Goal: Information Seeking & Learning: Find specific page/section

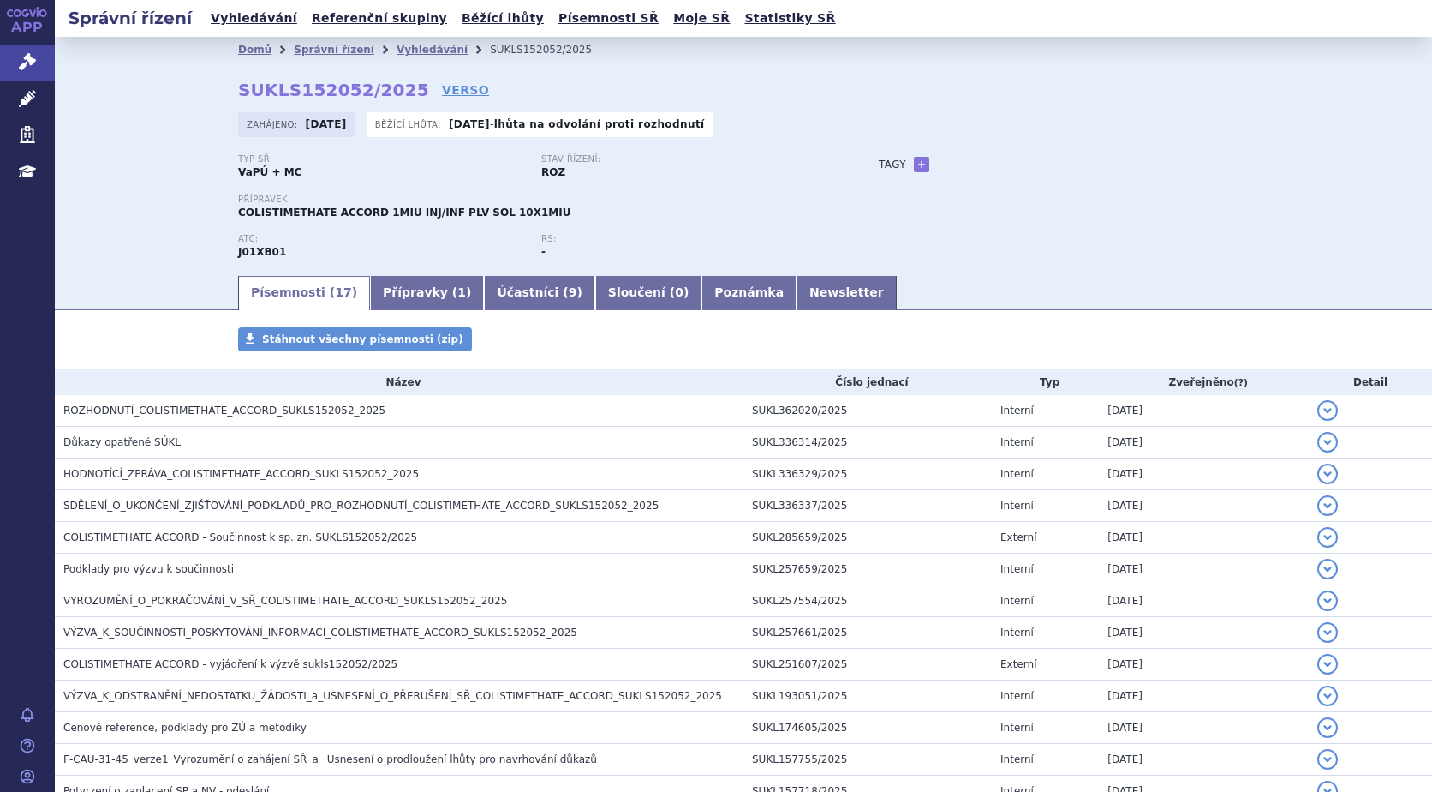
click at [215, 410] on span "ROZHODNUTÍ_COLISTIMETHATE_ACCORD_SUKLS152052_2025" at bounding box center [224, 410] width 322 height 12
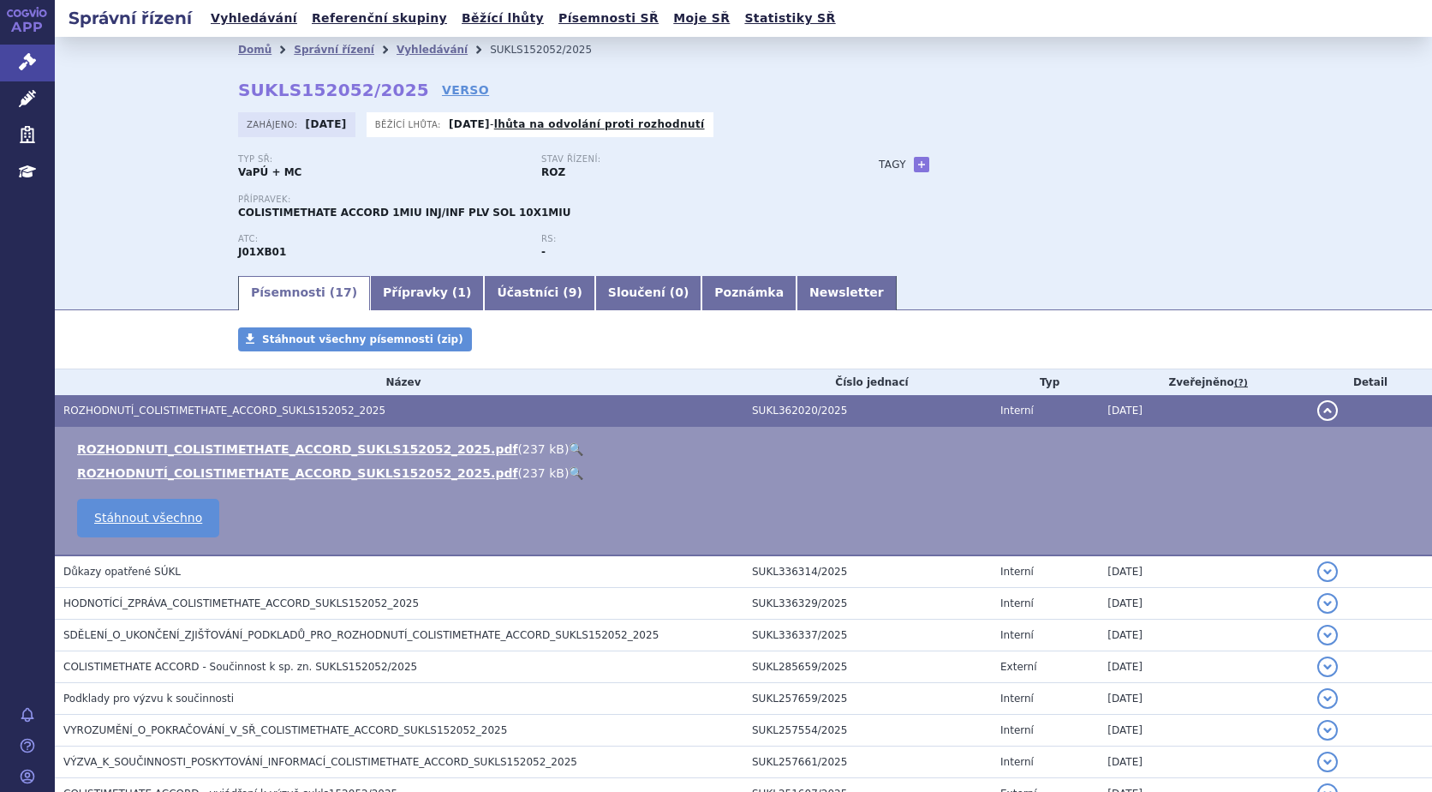
click at [569, 448] on link "🔍" at bounding box center [576, 449] width 15 height 14
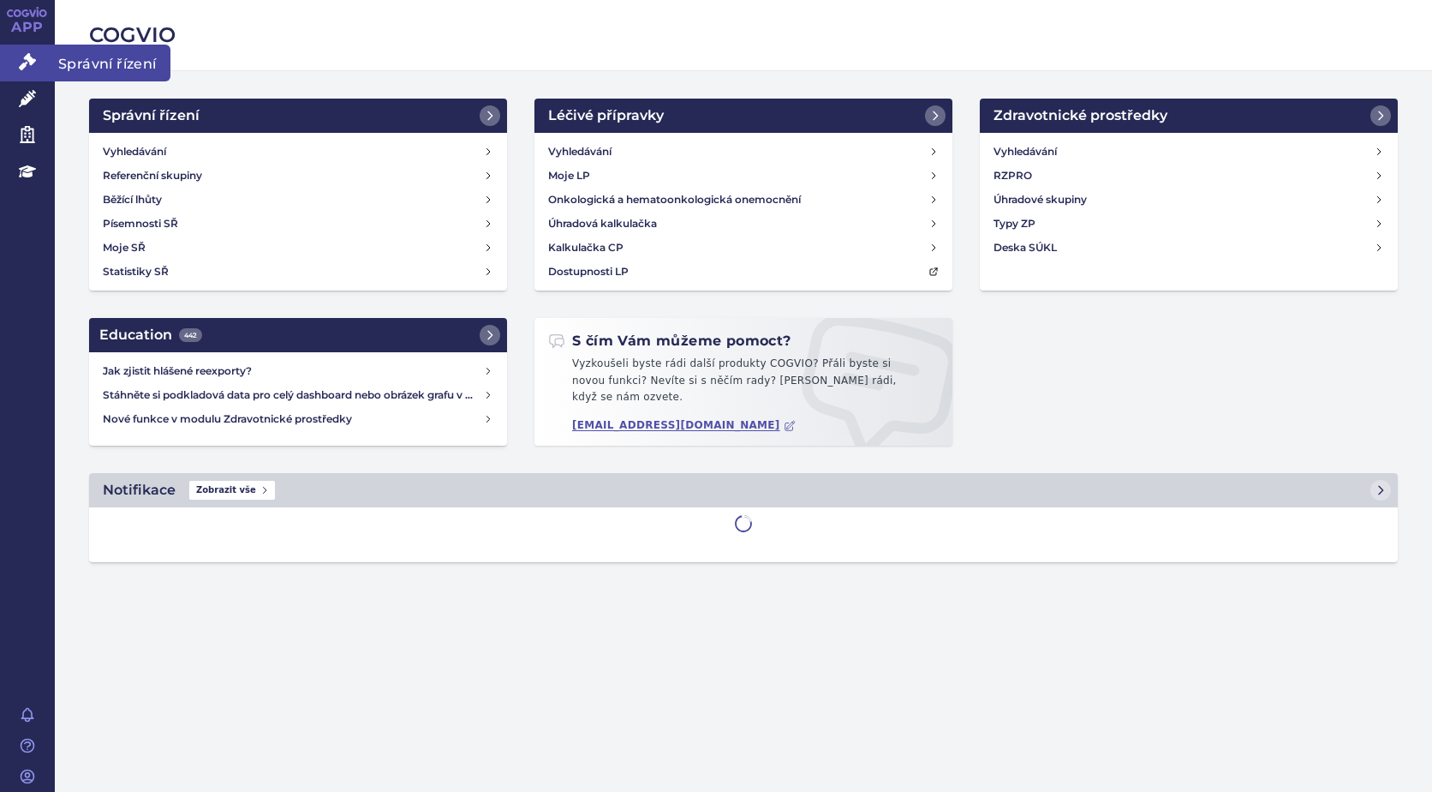
click at [21, 63] on icon at bounding box center [27, 61] width 17 height 17
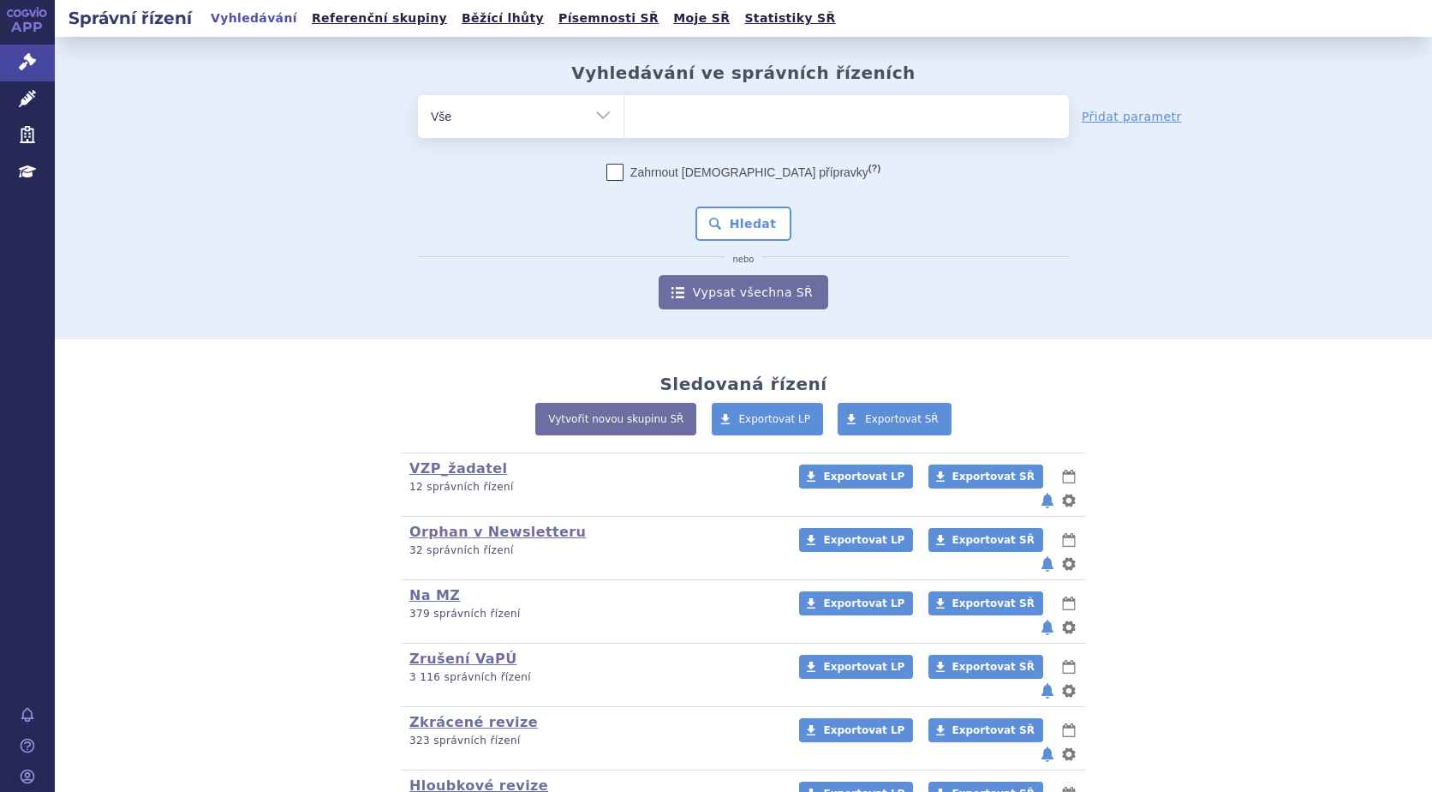
drag, startPoint x: 0, startPoint y: 0, endPoint x: 657, endPoint y: 115, distance: 667.1
click at [657, 115] on ul at bounding box center [847, 113] width 445 height 36
click at [625, 115] on select at bounding box center [624, 115] width 1 height 43
type input "nu"
type input "nub"
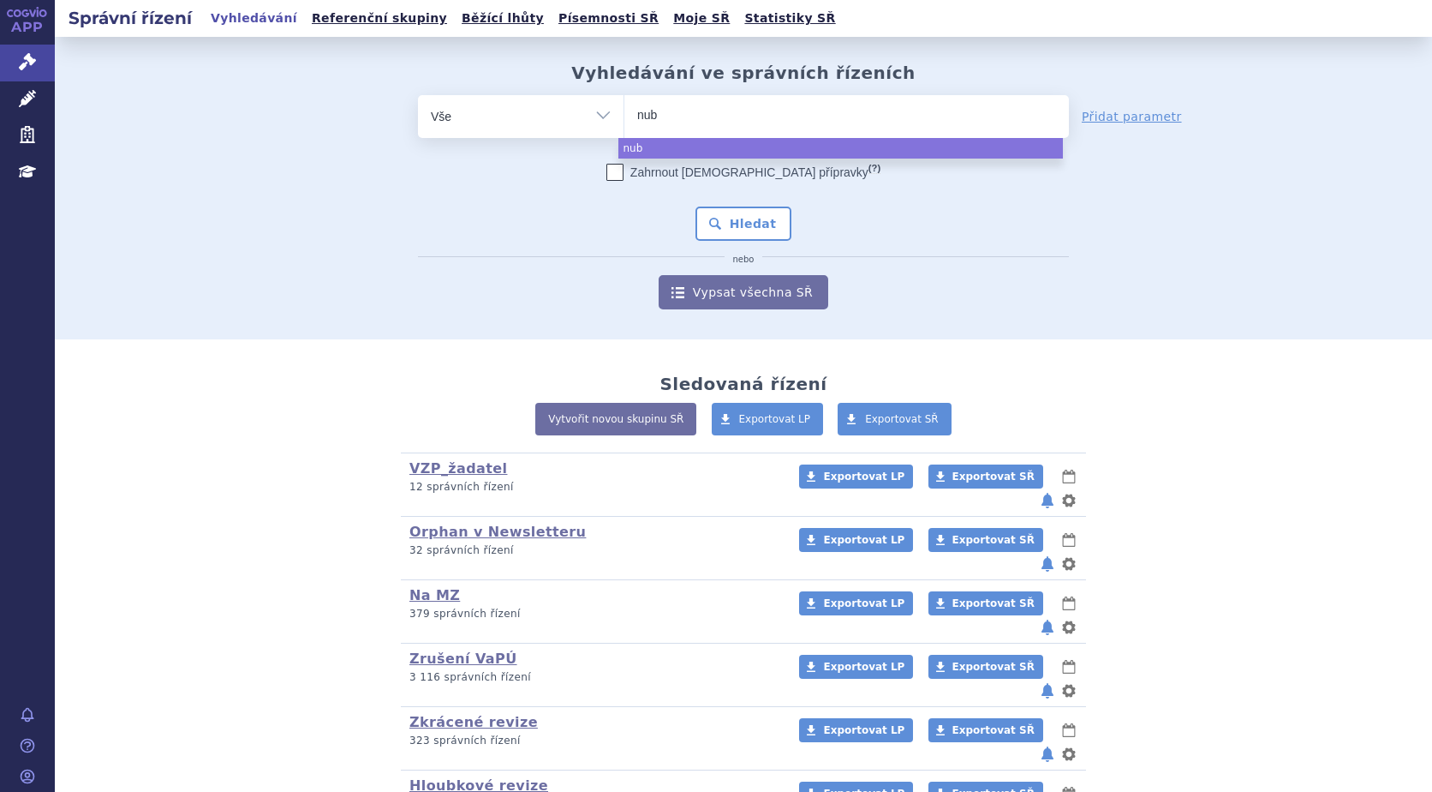
type input "nube"
type input "nubeq"
type input "[MEDICAL_DATA]"
select select "[MEDICAL_DATA]"
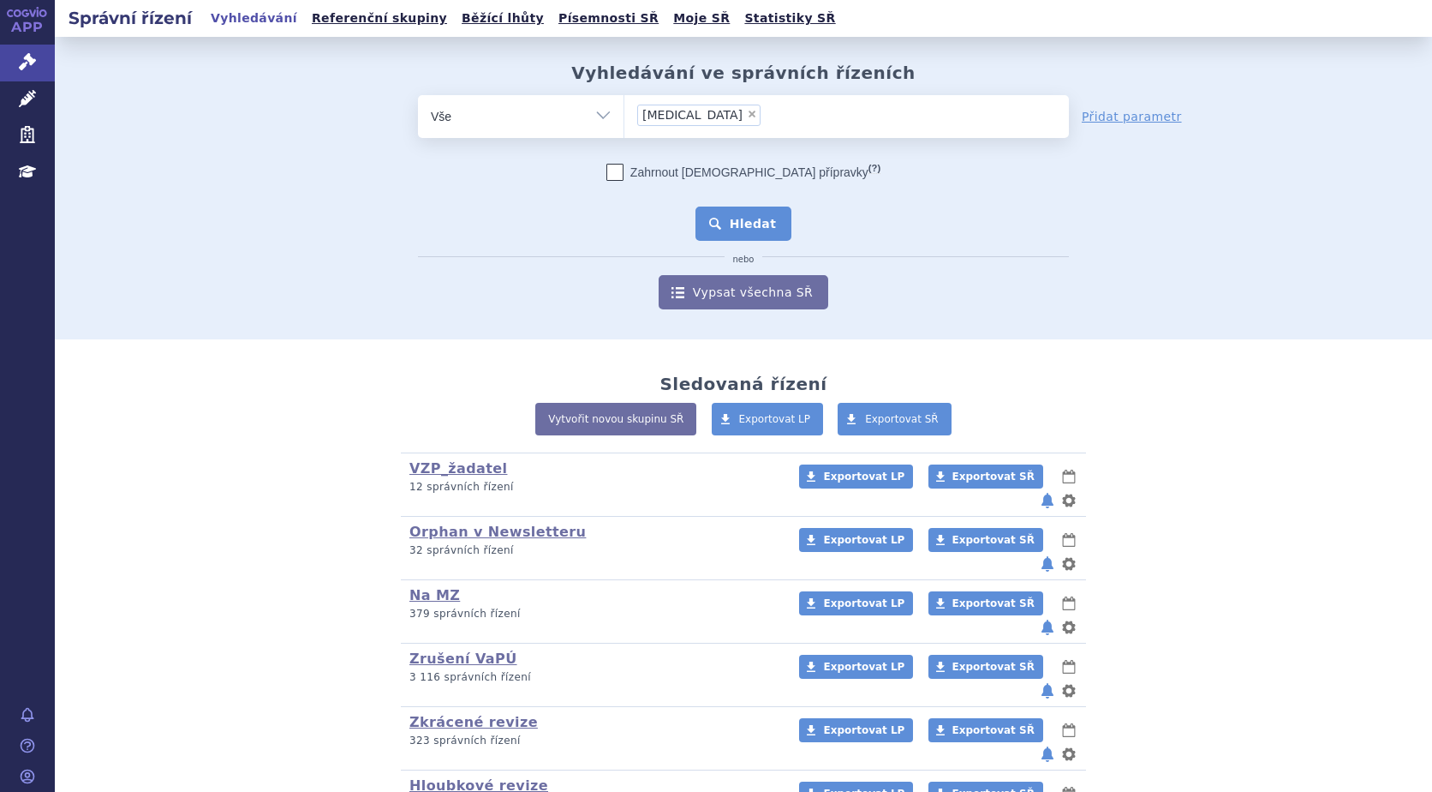
click at [725, 228] on button "Hledat" at bounding box center [744, 223] width 97 height 34
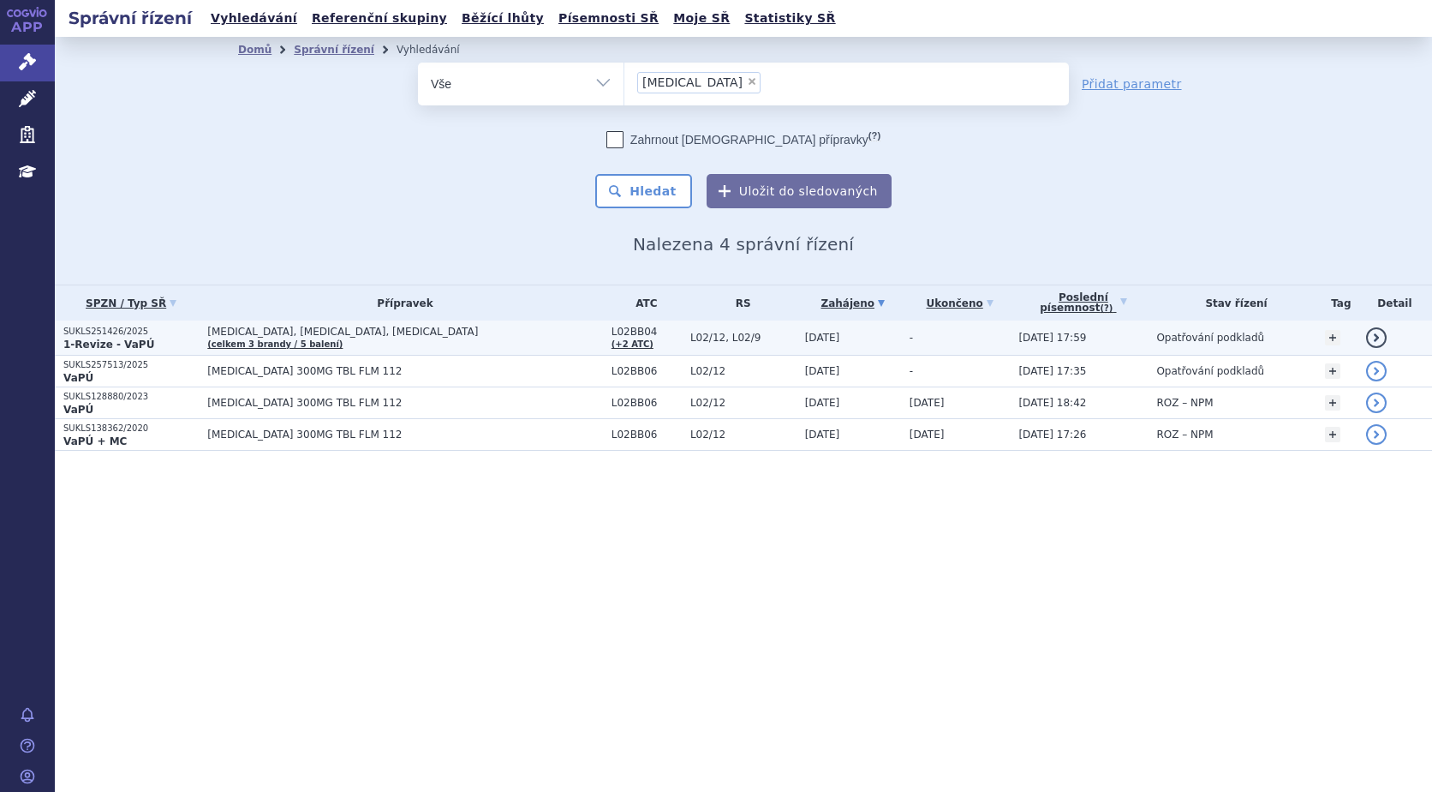
click at [99, 330] on p "SUKLS251426/2025" at bounding box center [130, 332] width 135 height 12
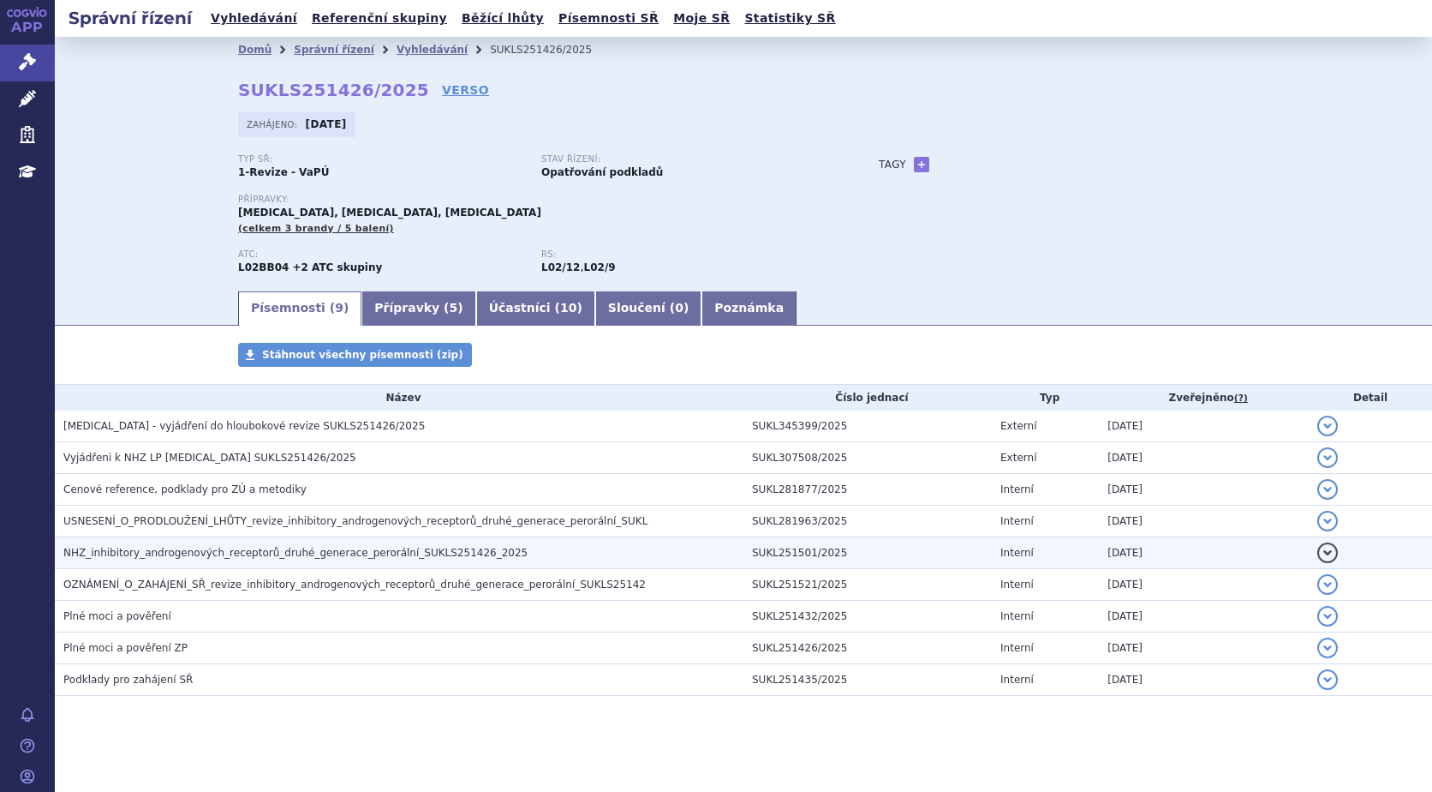
click at [164, 548] on span "NHZ_inhibitory_androgenových_receptorů_druhé_generace_perorální_SUKLS251426_2025" at bounding box center [295, 553] width 464 height 12
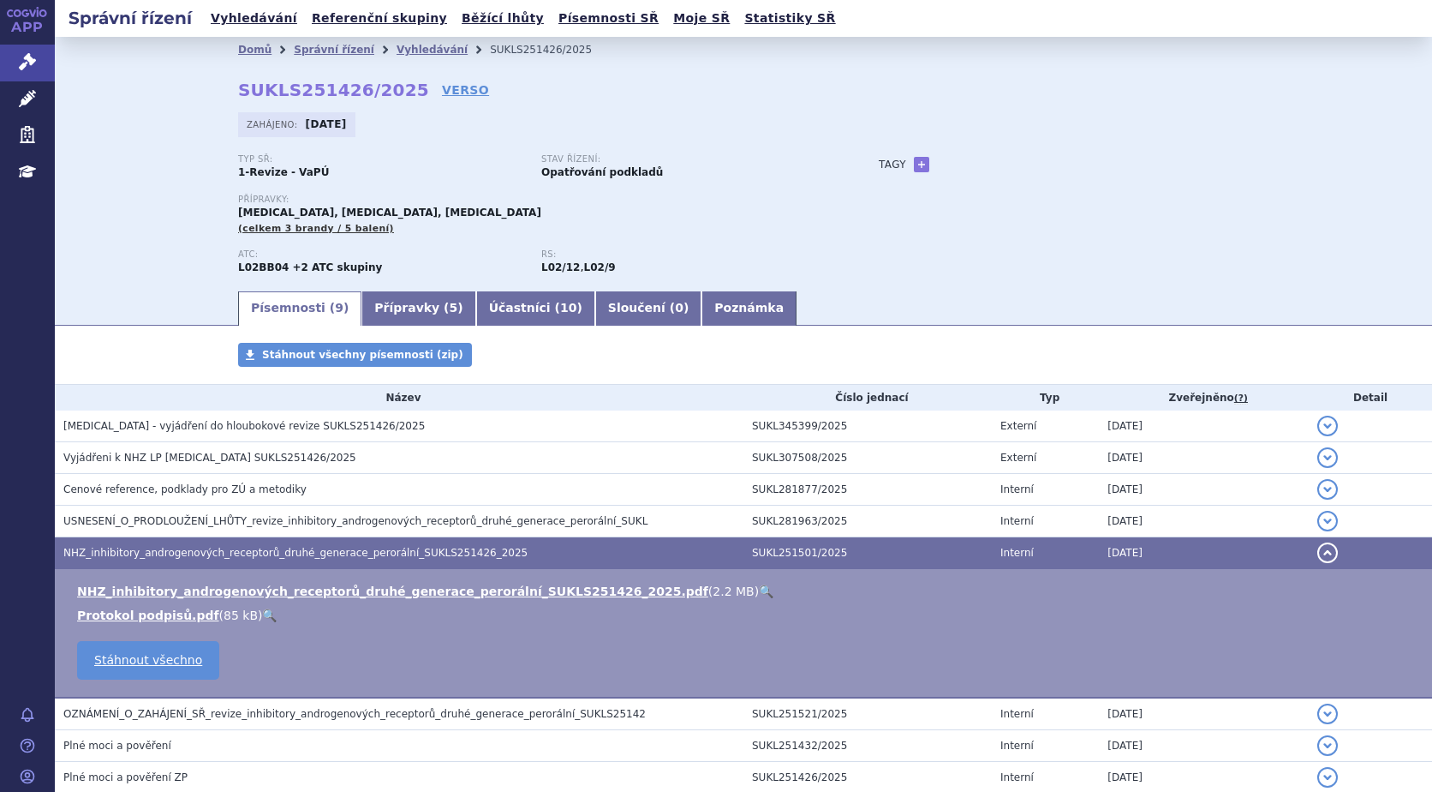
click at [759, 589] on link "🔍" at bounding box center [766, 591] width 15 height 14
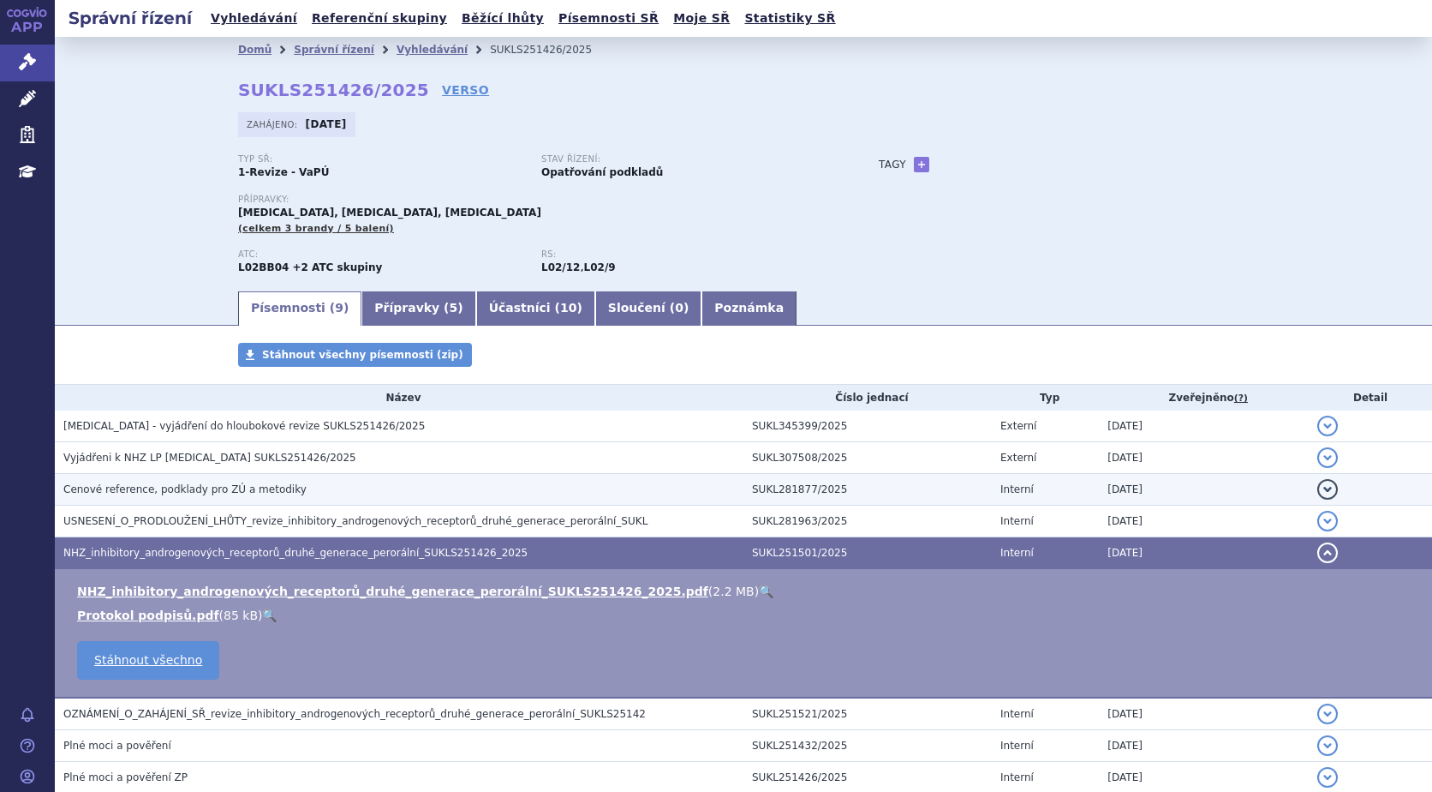
click at [131, 493] on span "Cenové reference, podklady pro ZÚ a metodiky" at bounding box center [184, 489] width 243 height 12
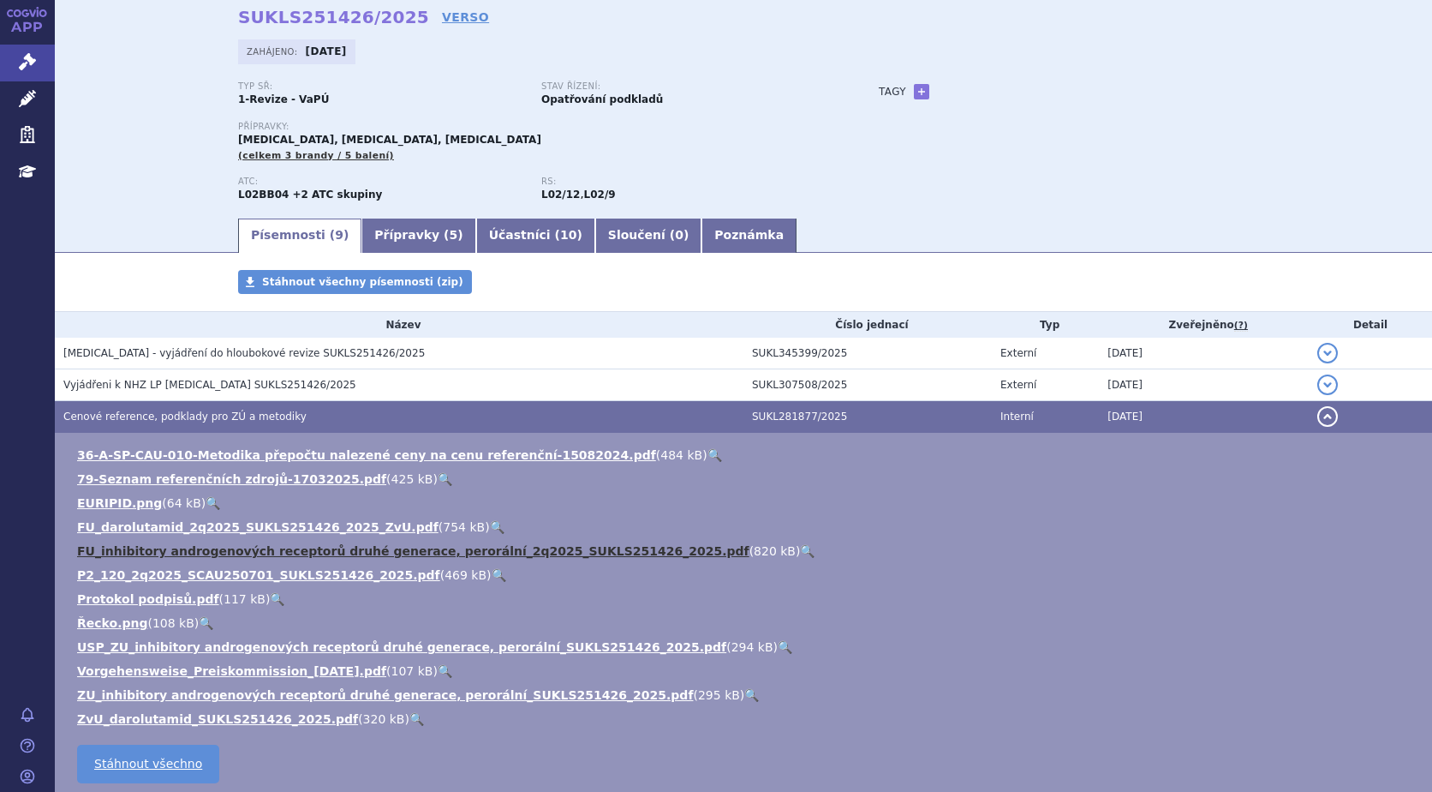
scroll to position [257, 0]
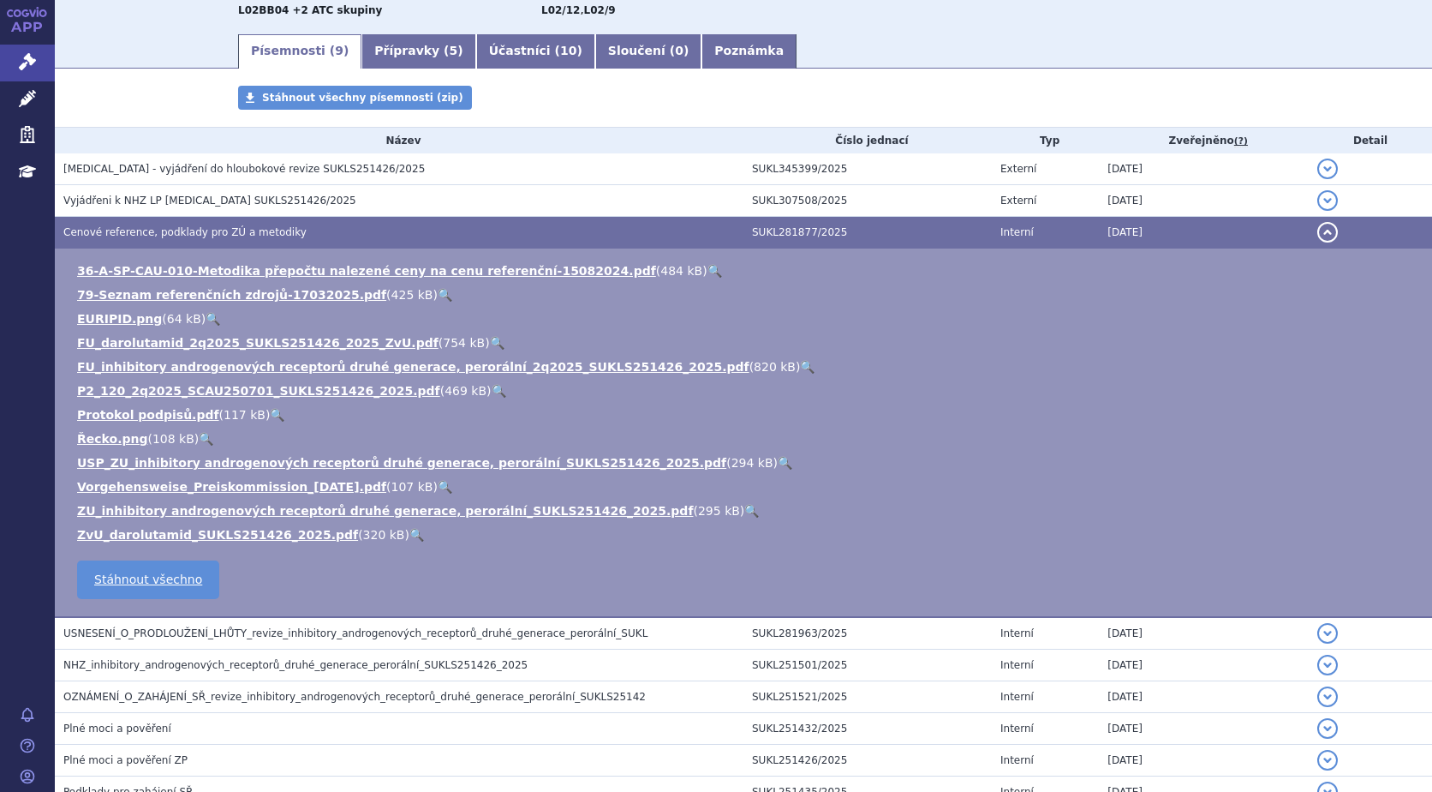
click at [744, 512] on link "🔍" at bounding box center [751, 511] width 15 height 14
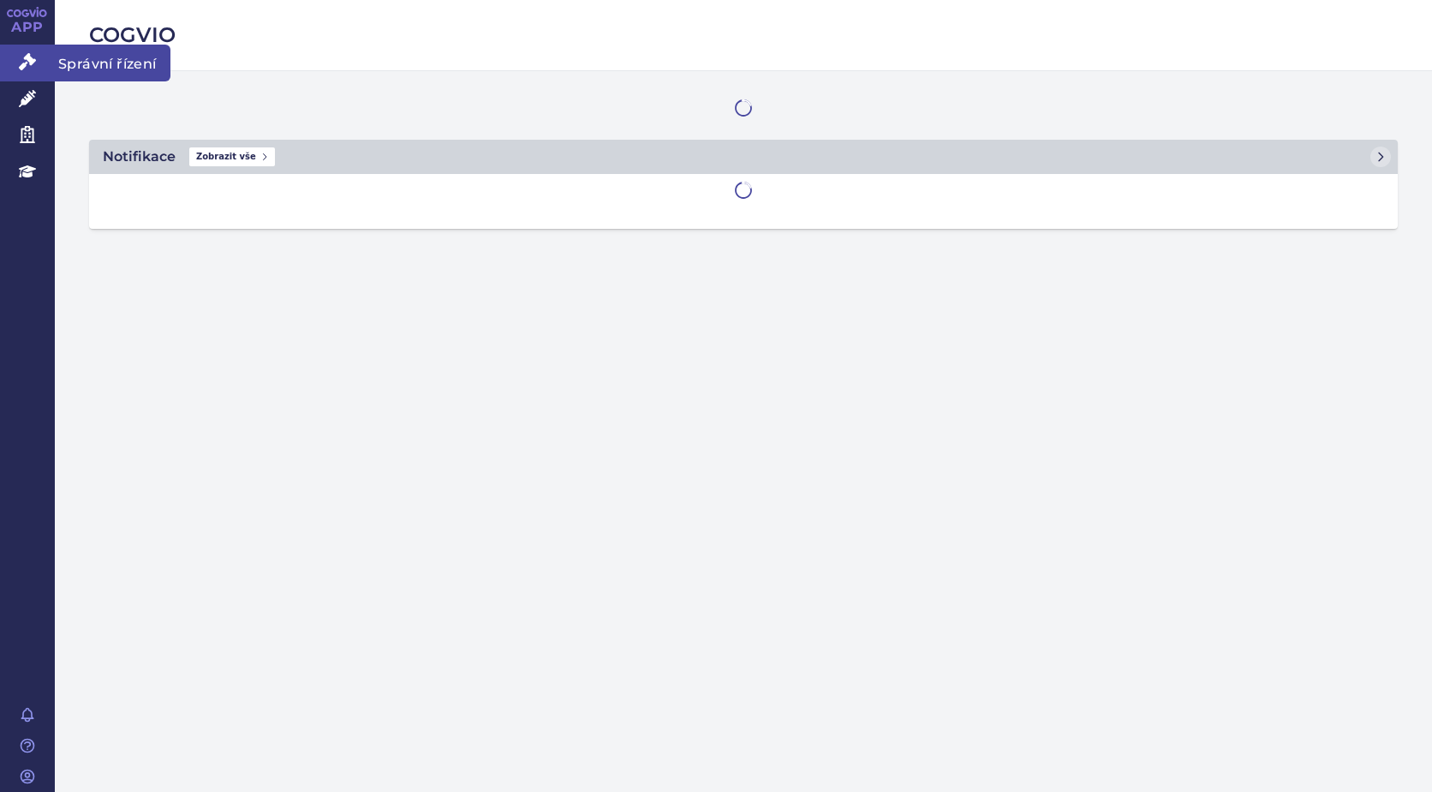
click at [27, 60] on icon at bounding box center [27, 61] width 17 height 17
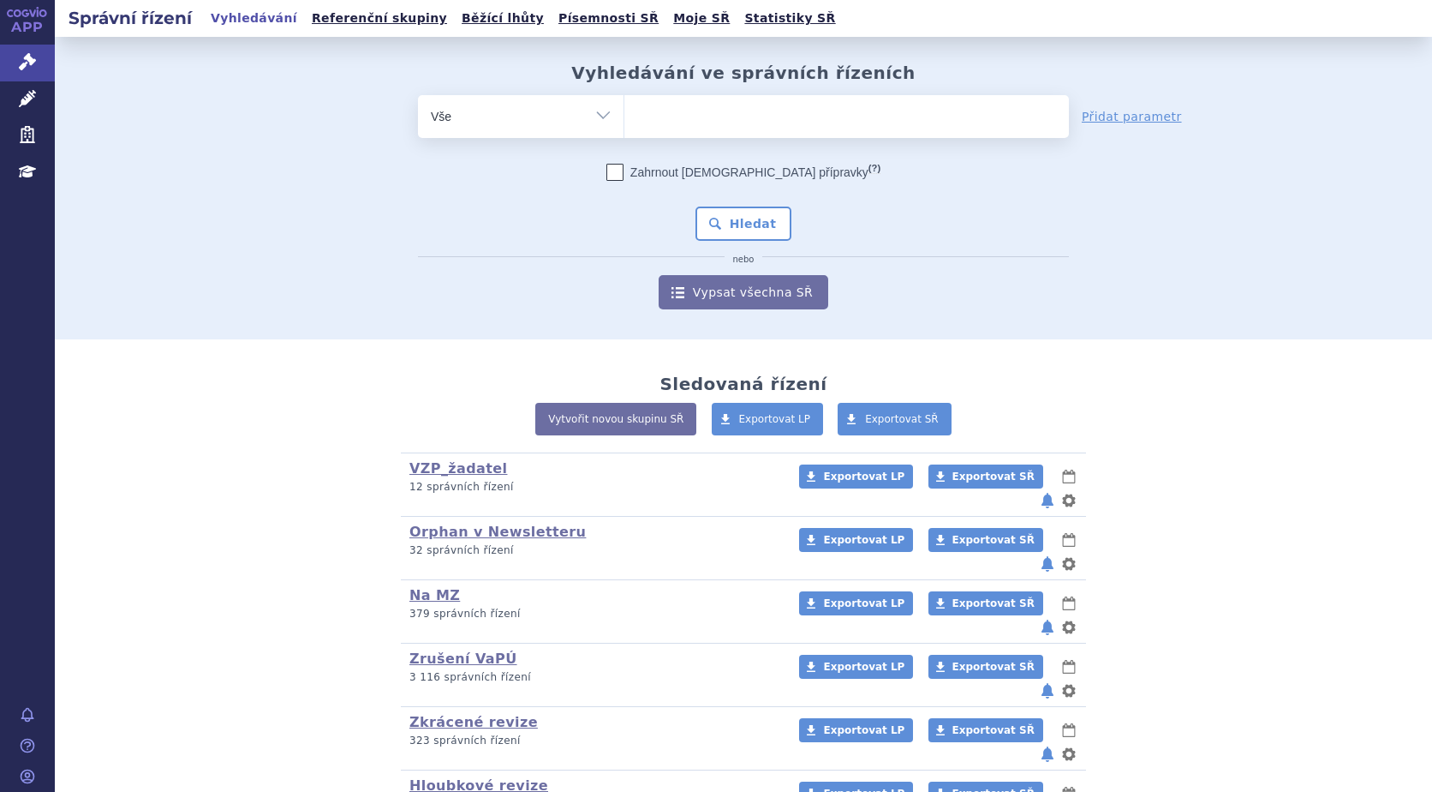
click at [660, 116] on ul at bounding box center [847, 113] width 445 height 36
click at [625, 116] on select at bounding box center [624, 115] width 1 height 43
type input "nu"
type input "nub"
type input "nube"
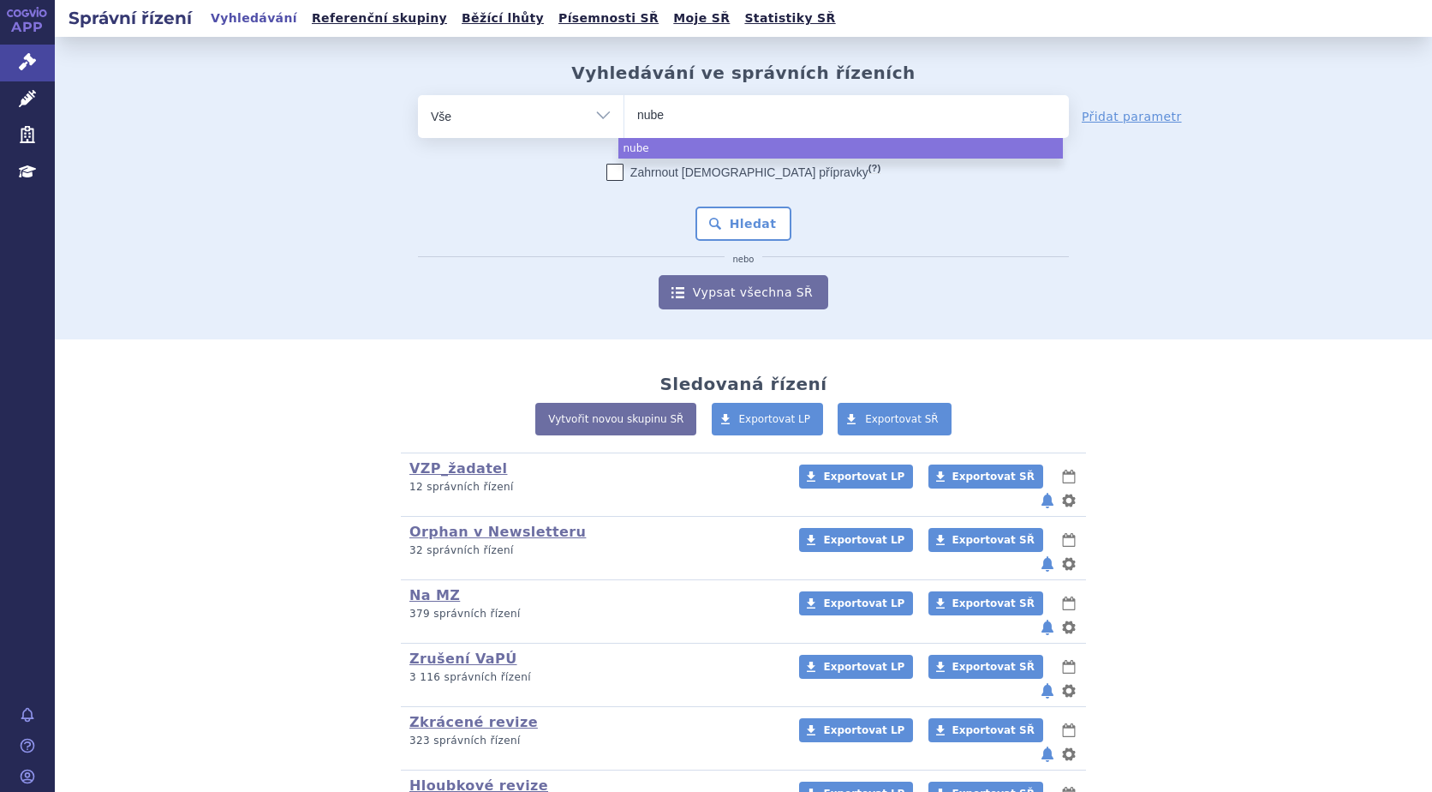
type input "nubeq"
type input "[MEDICAL_DATA]"
select select "[MEDICAL_DATA]"
click at [744, 221] on button "Hledat" at bounding box center [744, 223] width 97 height 34
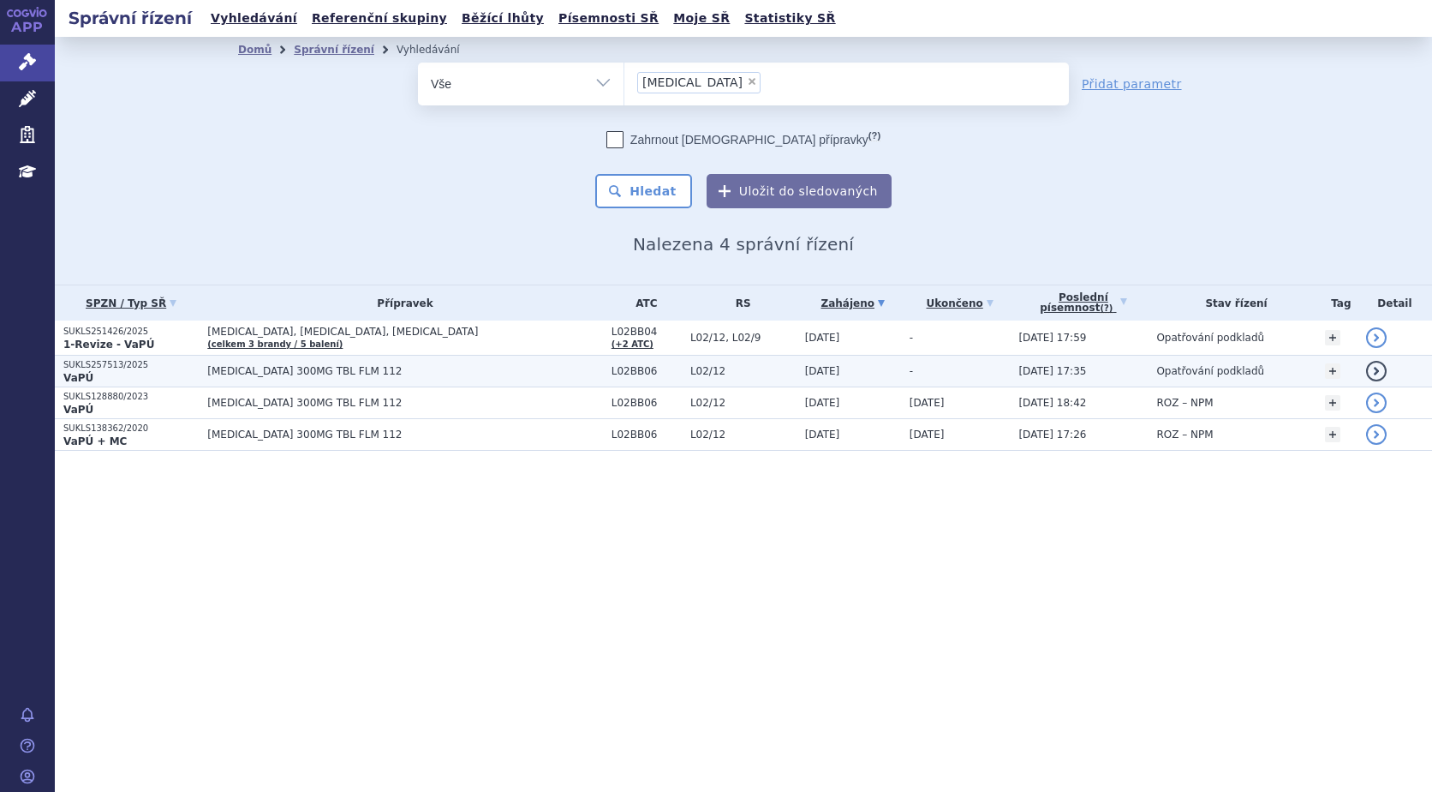
click at [102, 364] on p "SUKLS257513/2025" at bounding box center [130, 365] width 135 height 12
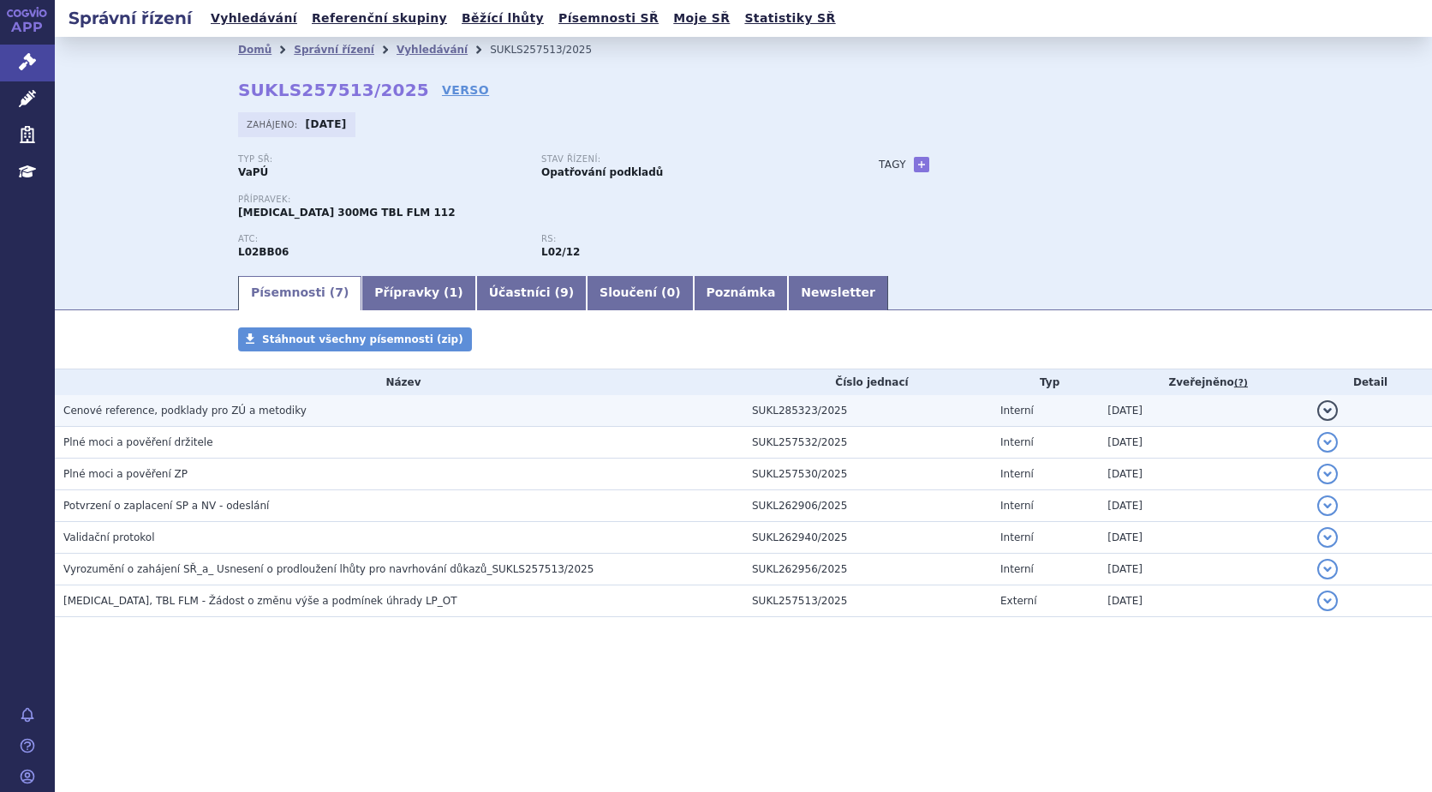
click at [157, 410] on span "Cenové reference, podklady pro ZÚ a metodiky" at bounding box center [184, 410] width 243 height 12
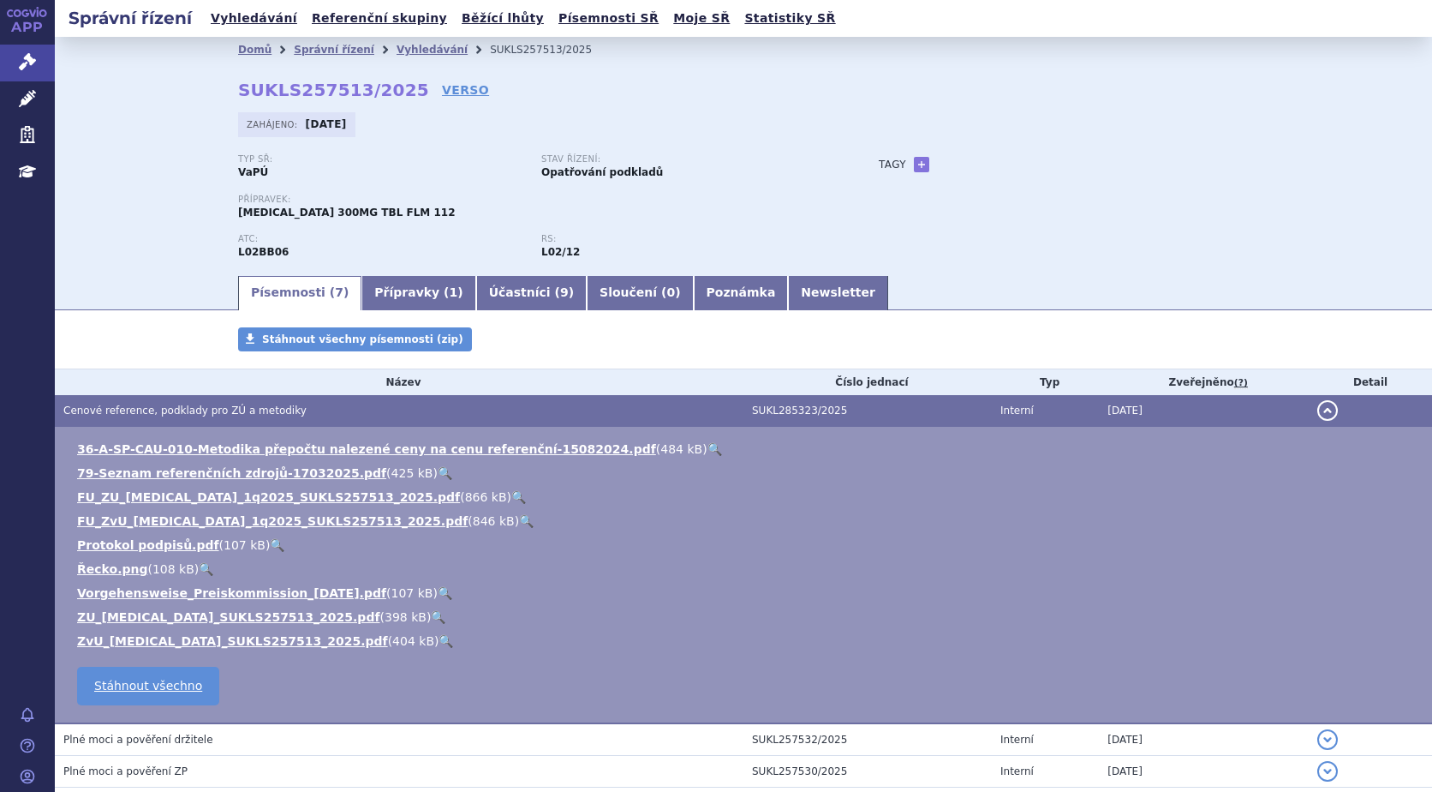
click at [431, 616] on link "🔍" at bounding box center [438, 617] width 15 height 14
